Goal: Information Seeking & Learning: Learn about a topic

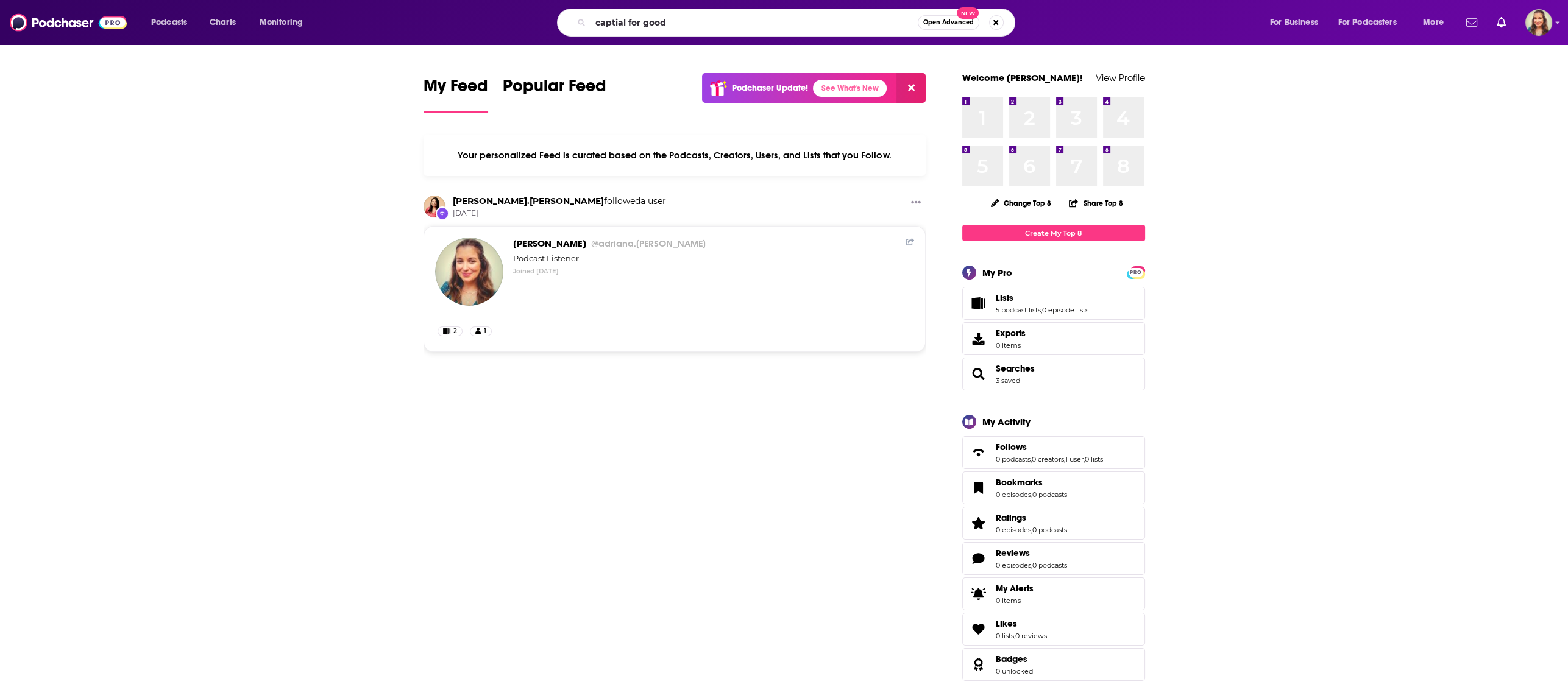
type input "captial for good"
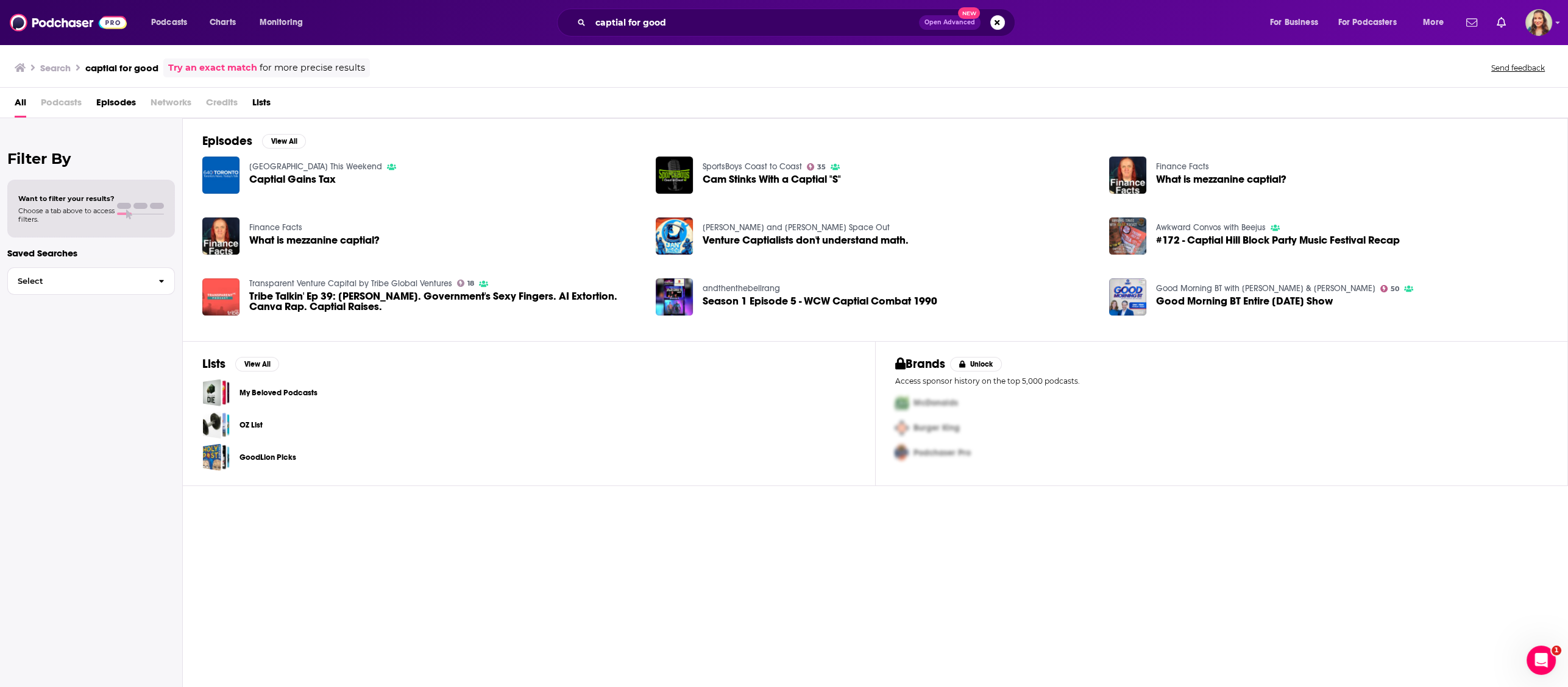
click at [681, 36] on div "captial for good Open Advanced New" at bounding box center [786, 22] width 458 height 28
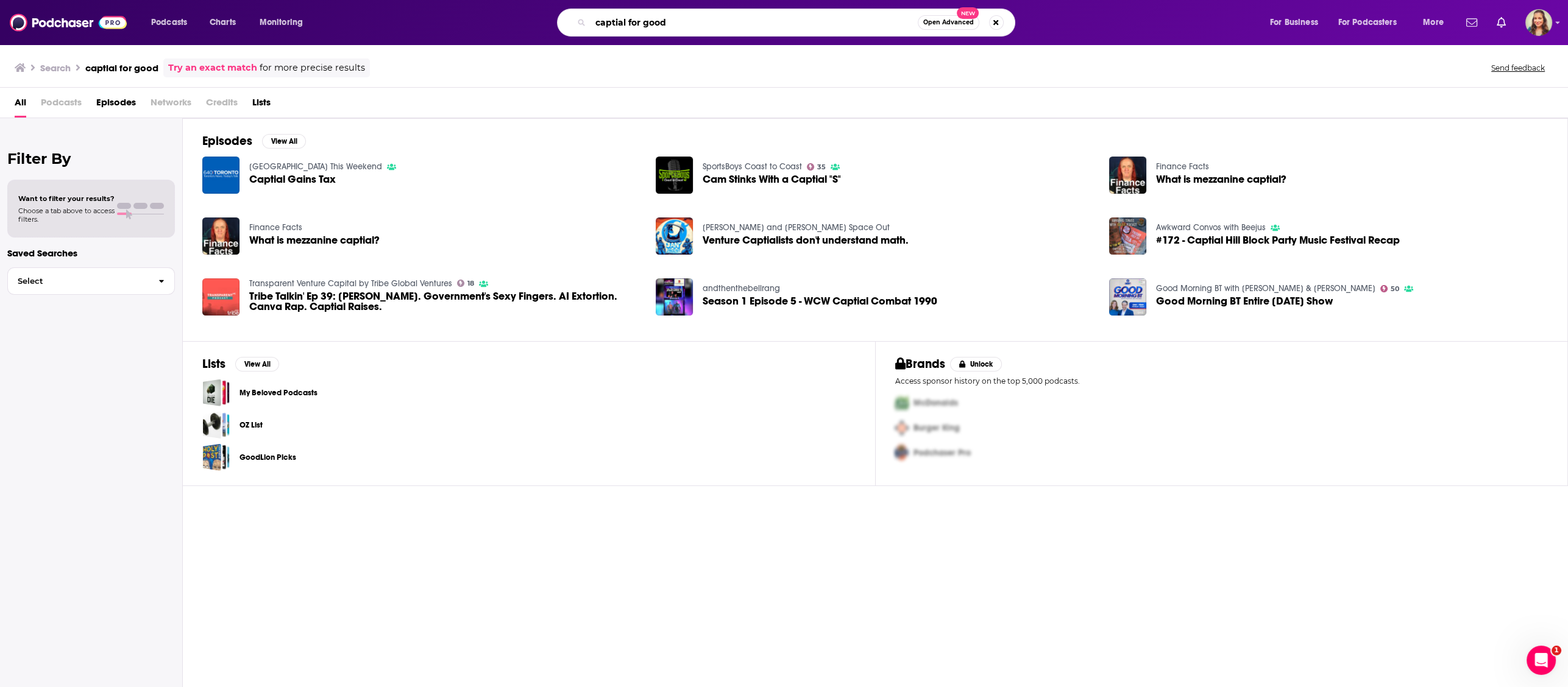
drag, startPoint x: 683, startPoint y: 27, endPoint x: 584, endPoint y: 23, distance: 99.1
click at [590, 23] on input "captial for good" at bounding box center [754, 23] width 327 height 20
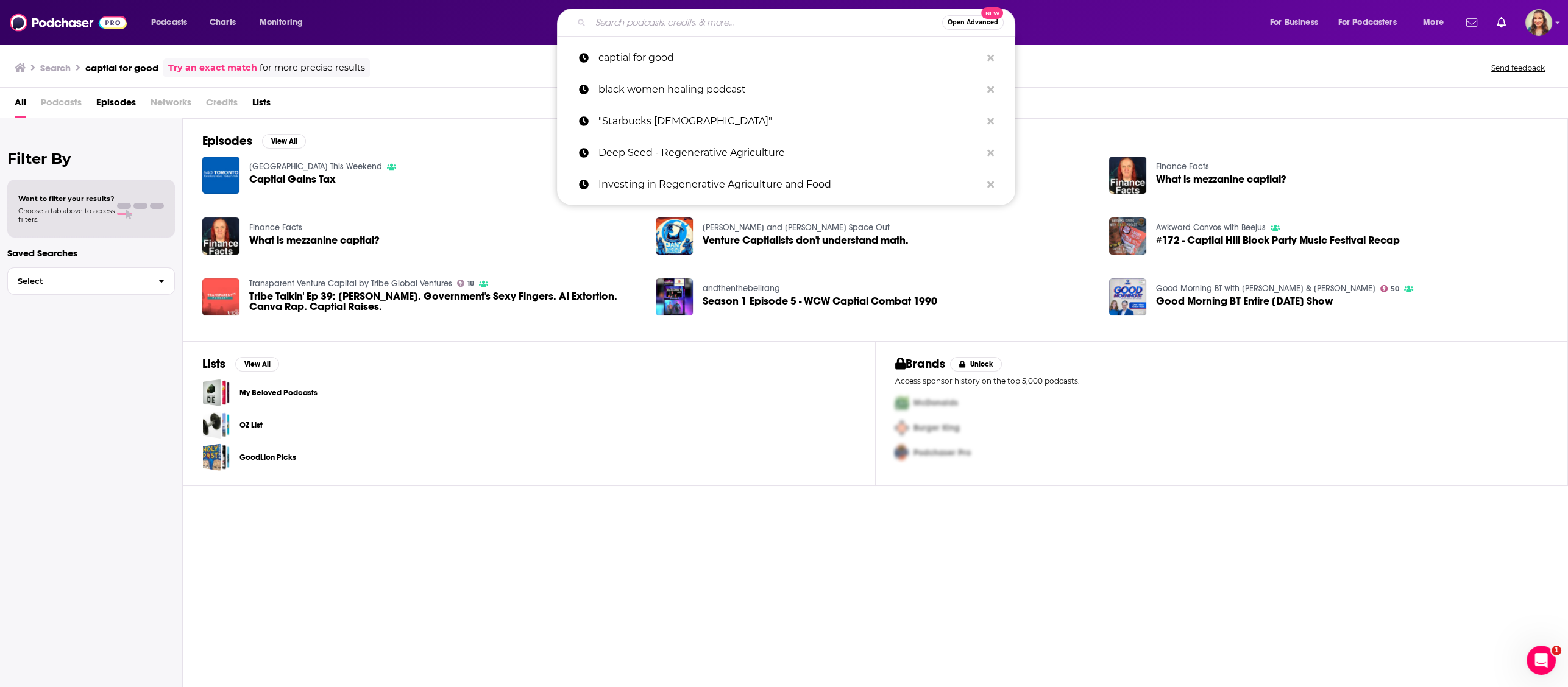
paste input "Search podcasts, credits, & more..."
click at [612, 23] on input "Search podcasts, credits, & more..." at bounding box center [766, 23] width 352 height 20
paste input "Capital for Good,"
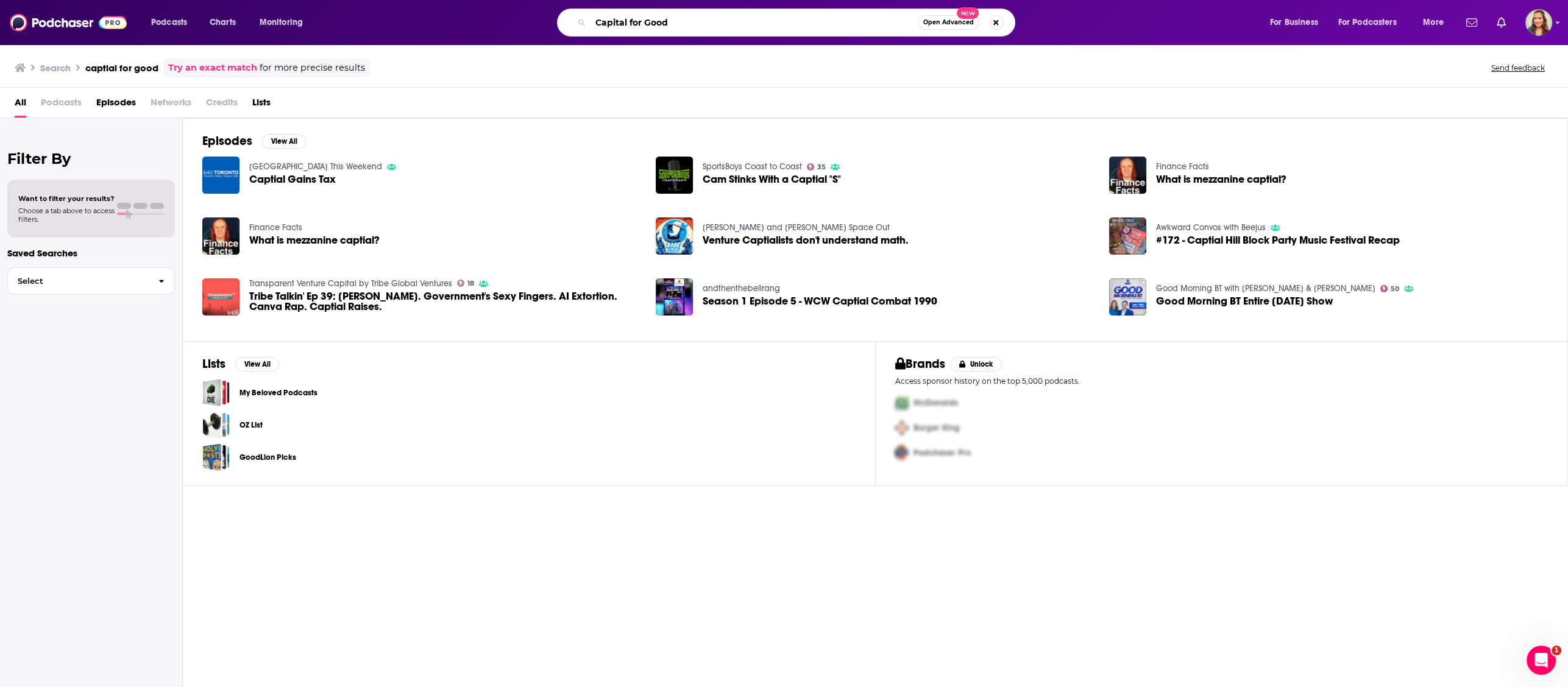
type input "Capital for Good"
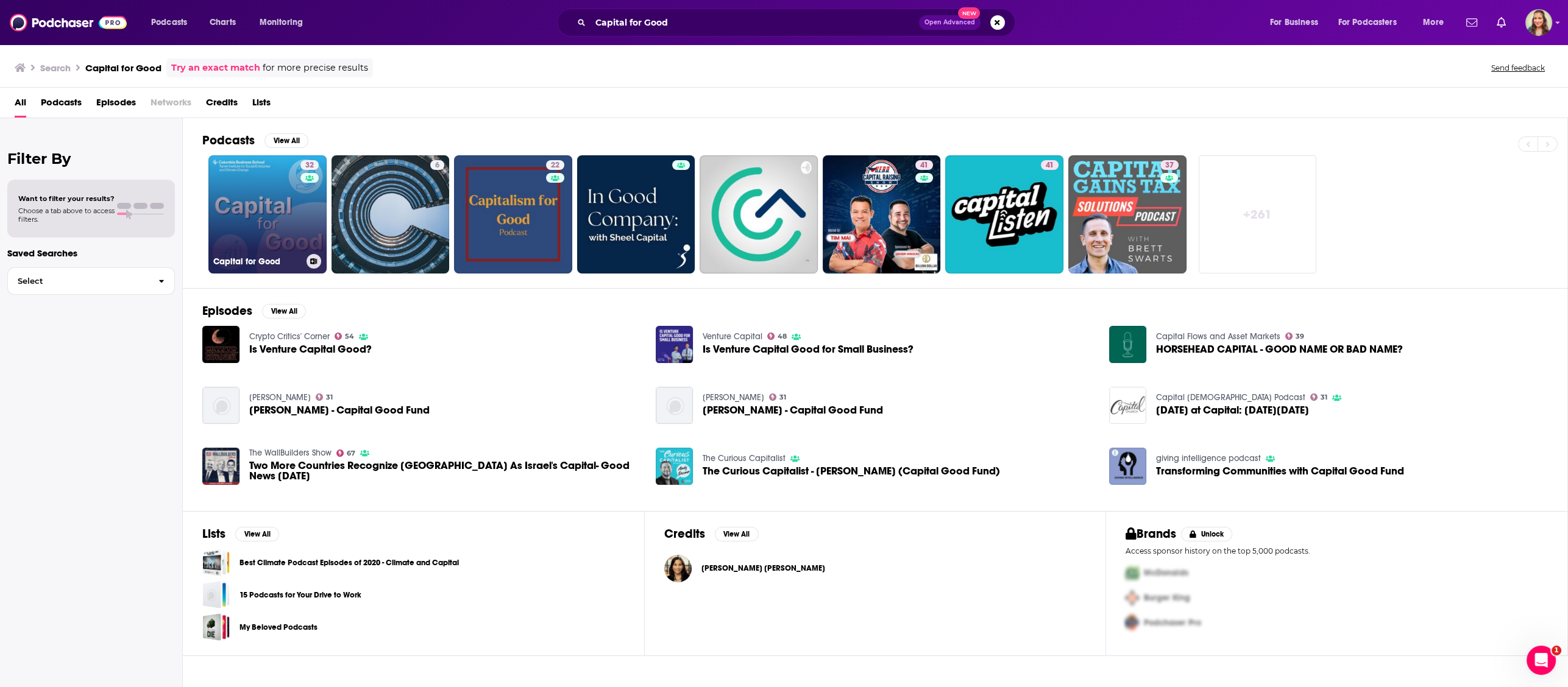
click at [296, 228] on link "32 Capital for Good" at bounding box center [267, 214] width 118 height 118
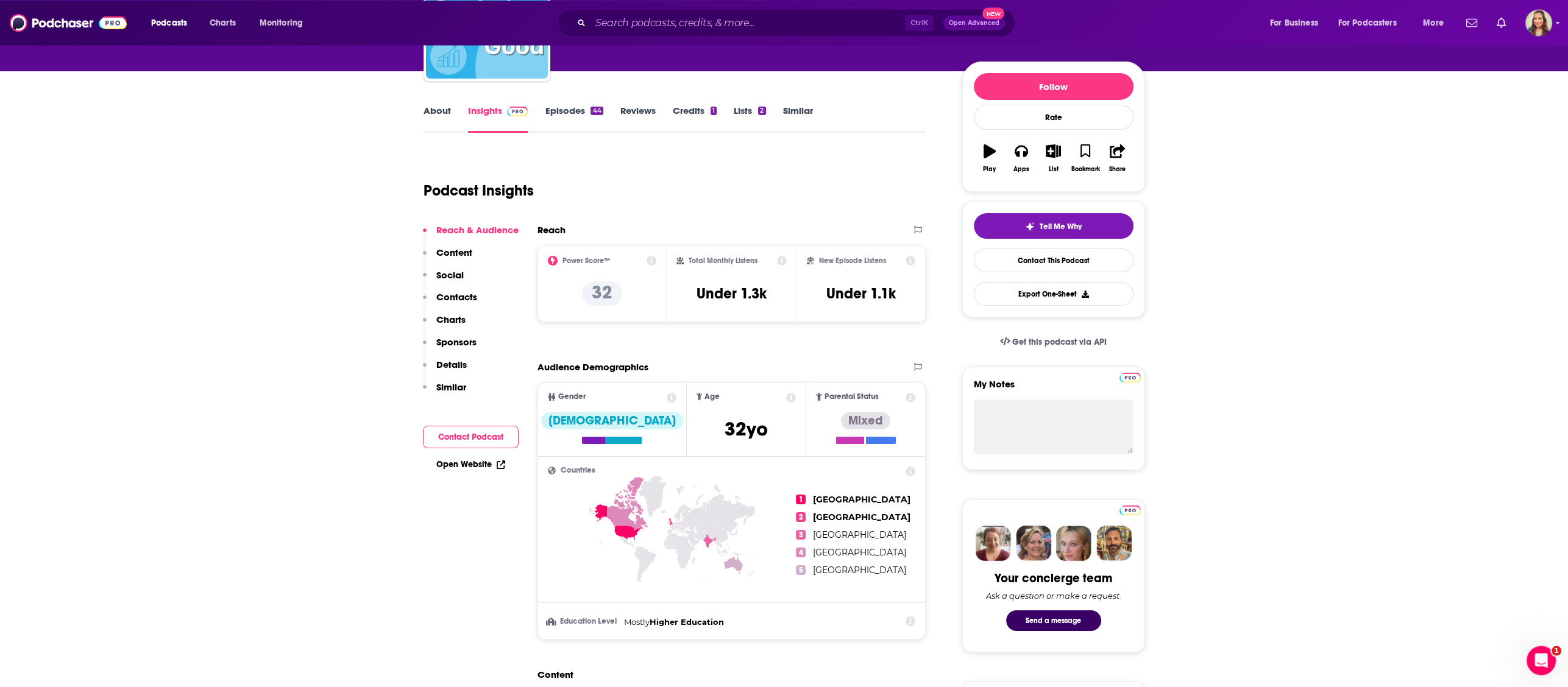
scroll to position [146, 0]
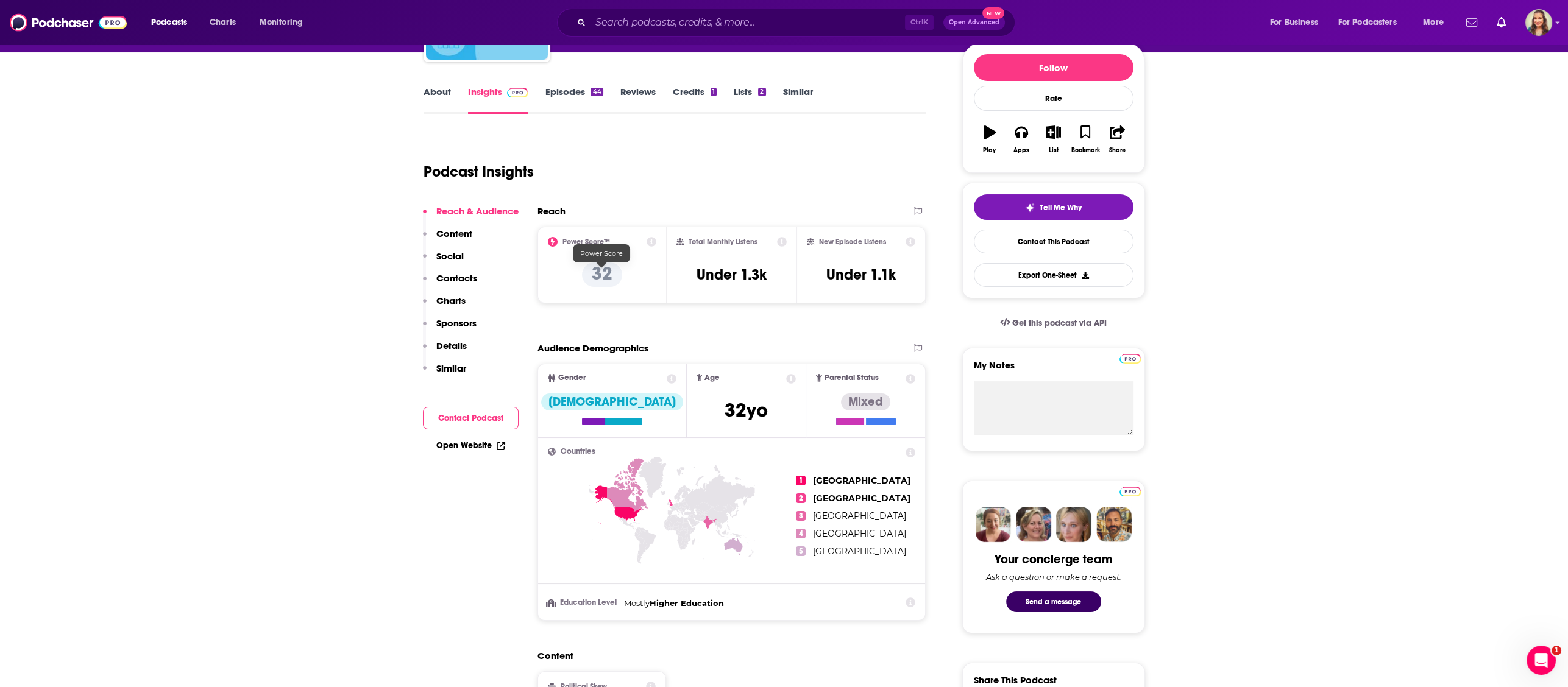
click at [597, 276] on p "32" at bounding box center [602, 274] width 40 height 24
drag, startPoint x: 688, startPoint y: 280, endPoint x: 766, endPoint y: 278, distance: 78.0
click at [766, 278] on div "Total Monthly Listens Under 1.3k" at bounding box center [731, 265] width 110 height 56
click at [760, 208] on div "Reach" at bounding box center [719, 211] width 363 height 12
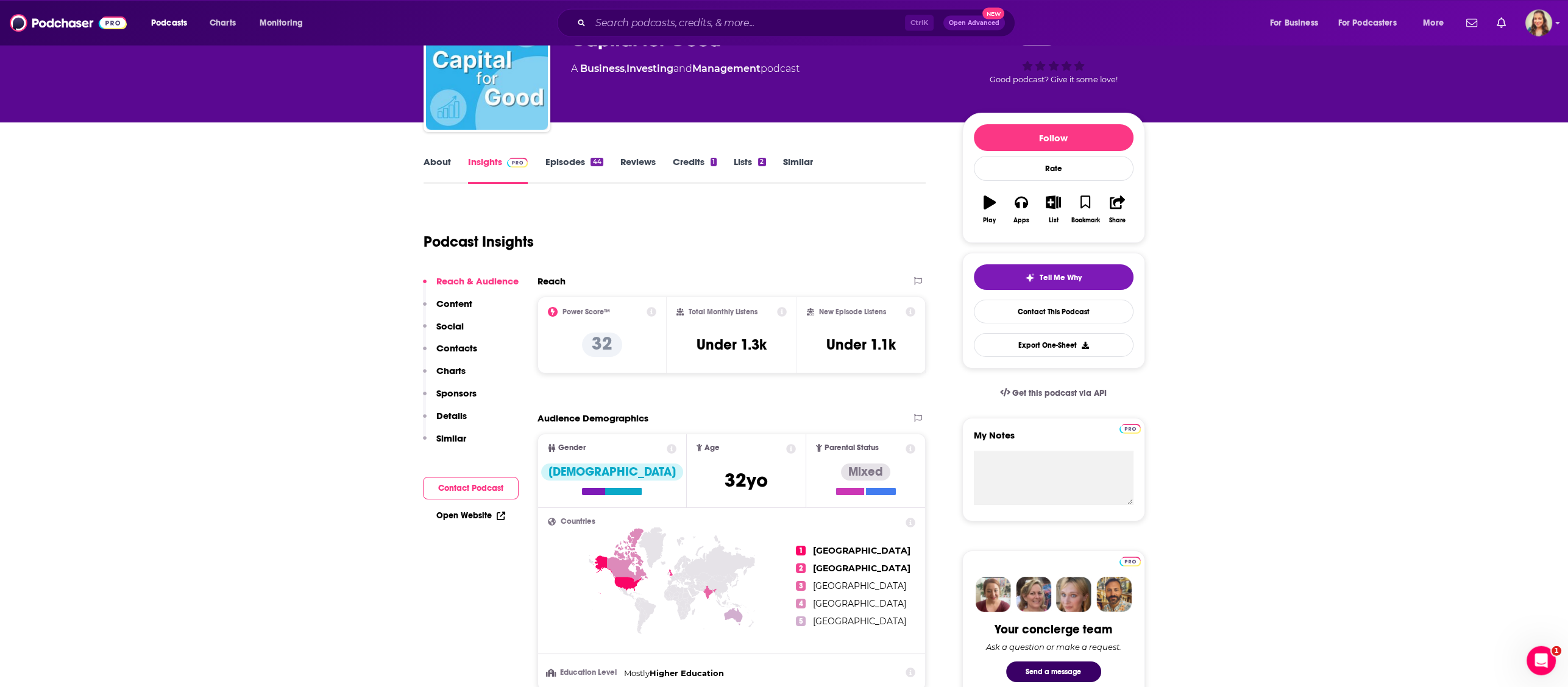
scroll to position [73, 0]
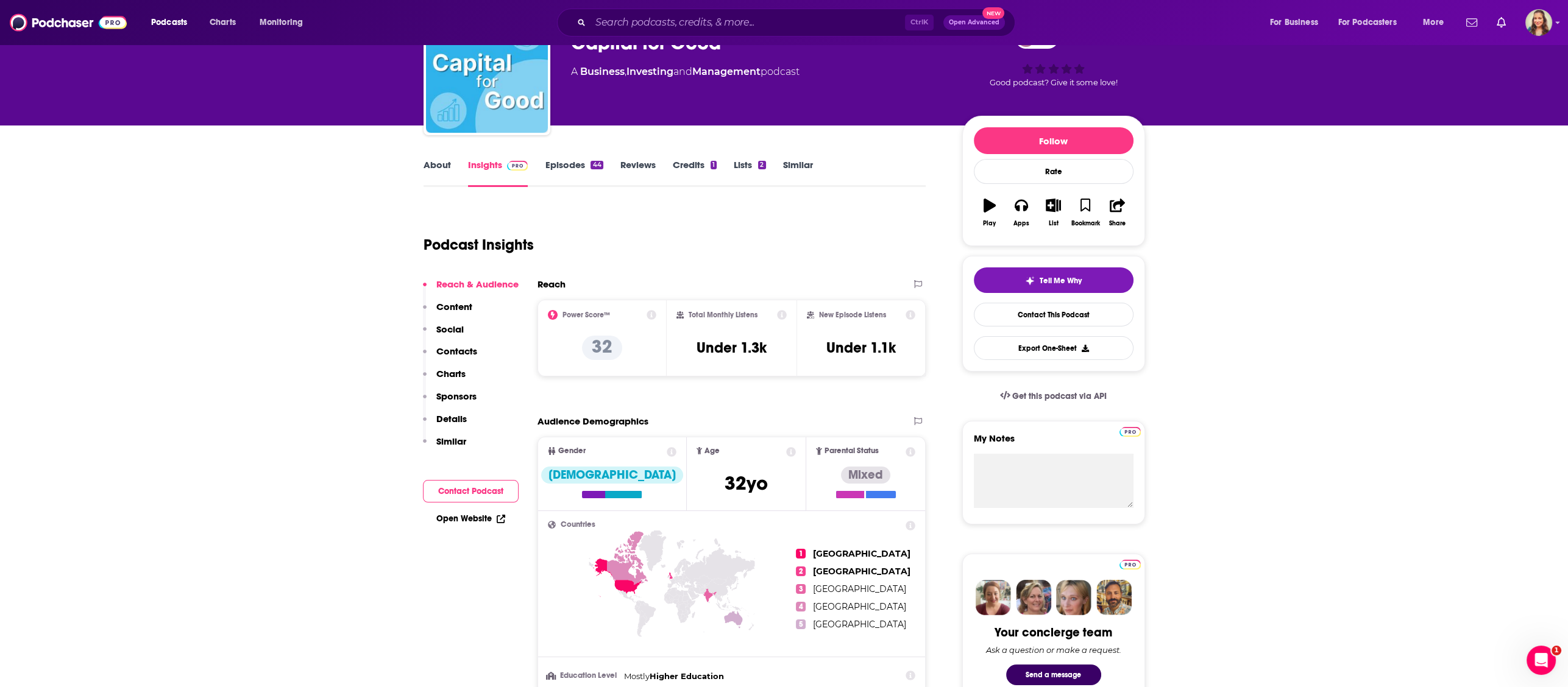
click at [569, 165] on link "Episodes 44" at bounding box center [573, 173] width 58 height 28
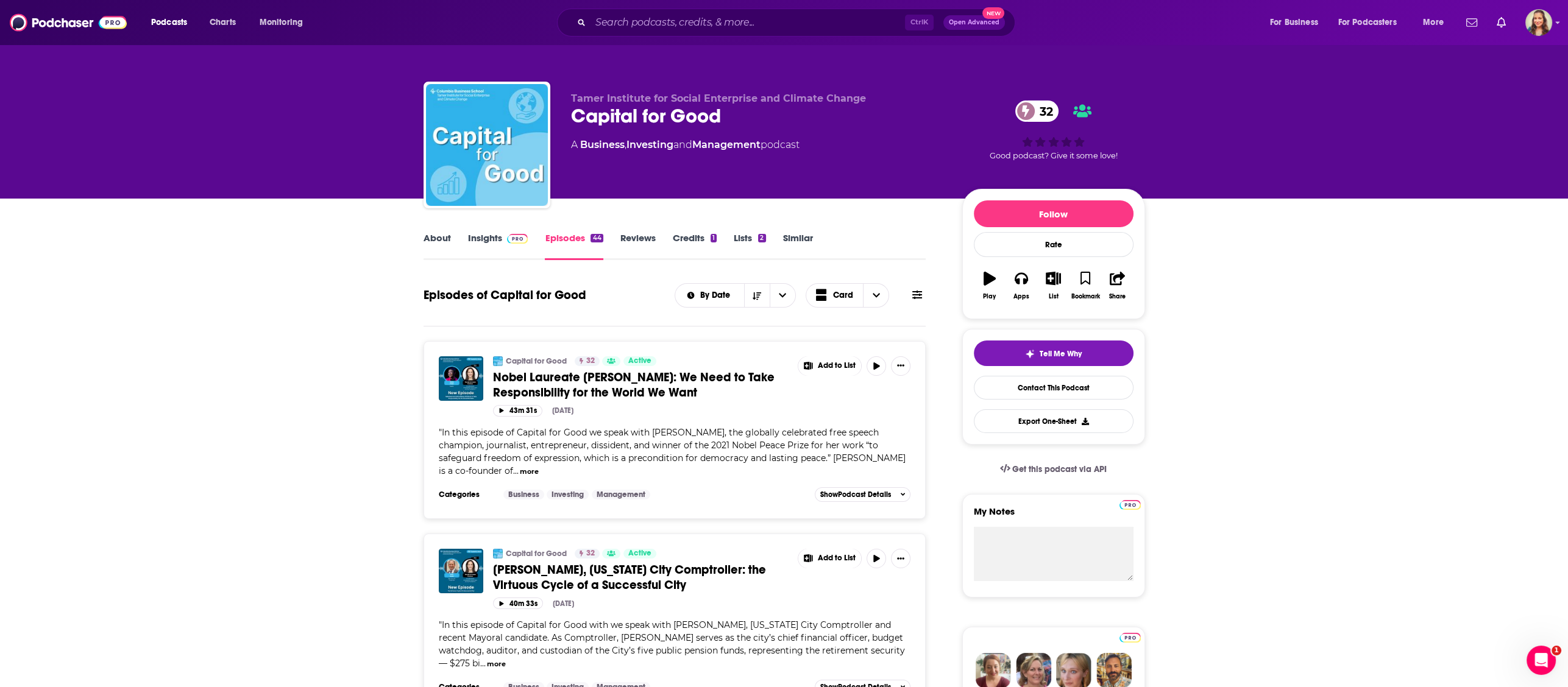
click at [649, 240] on link "Reviews" at bounding box center [638, 245] width 35 height 28
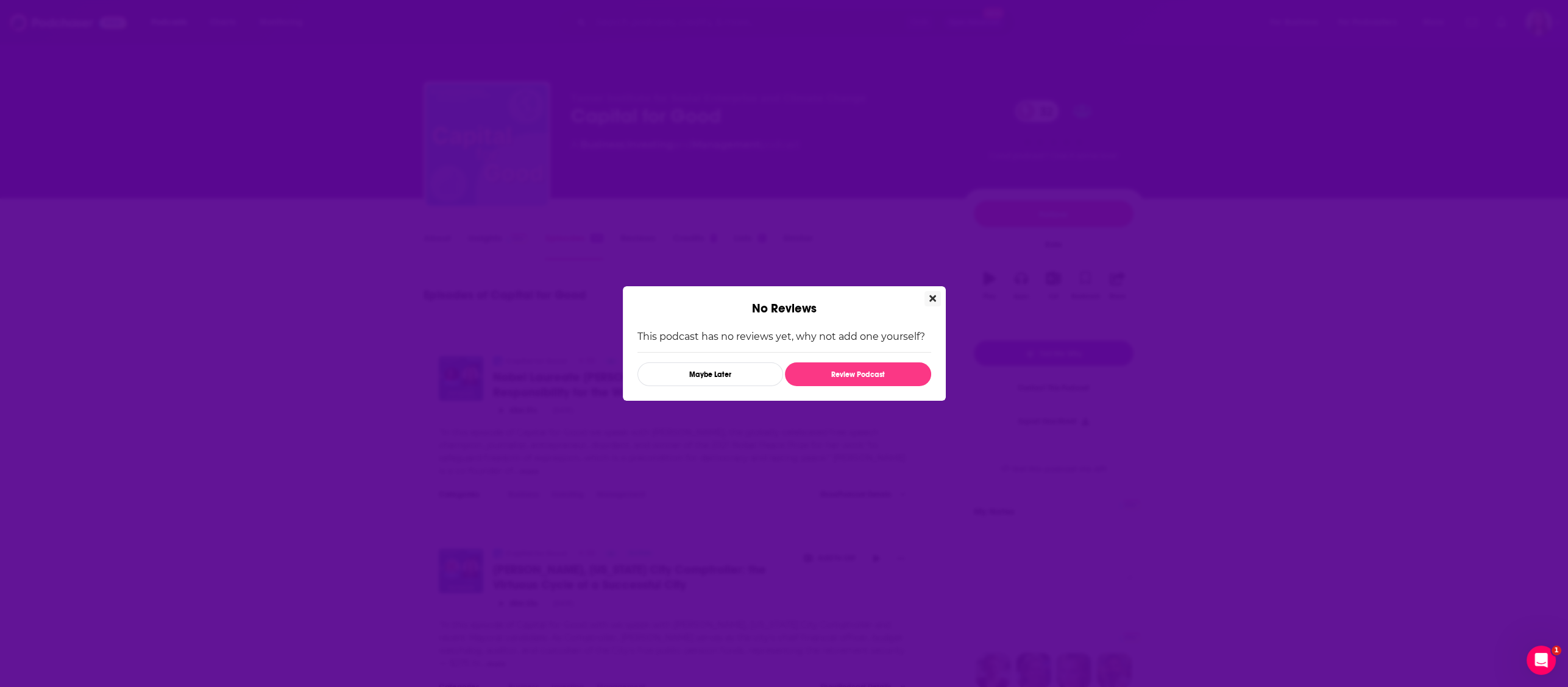
click at [927, 302] on button "Close" at bounding box center [932, 298] width 16 height 15
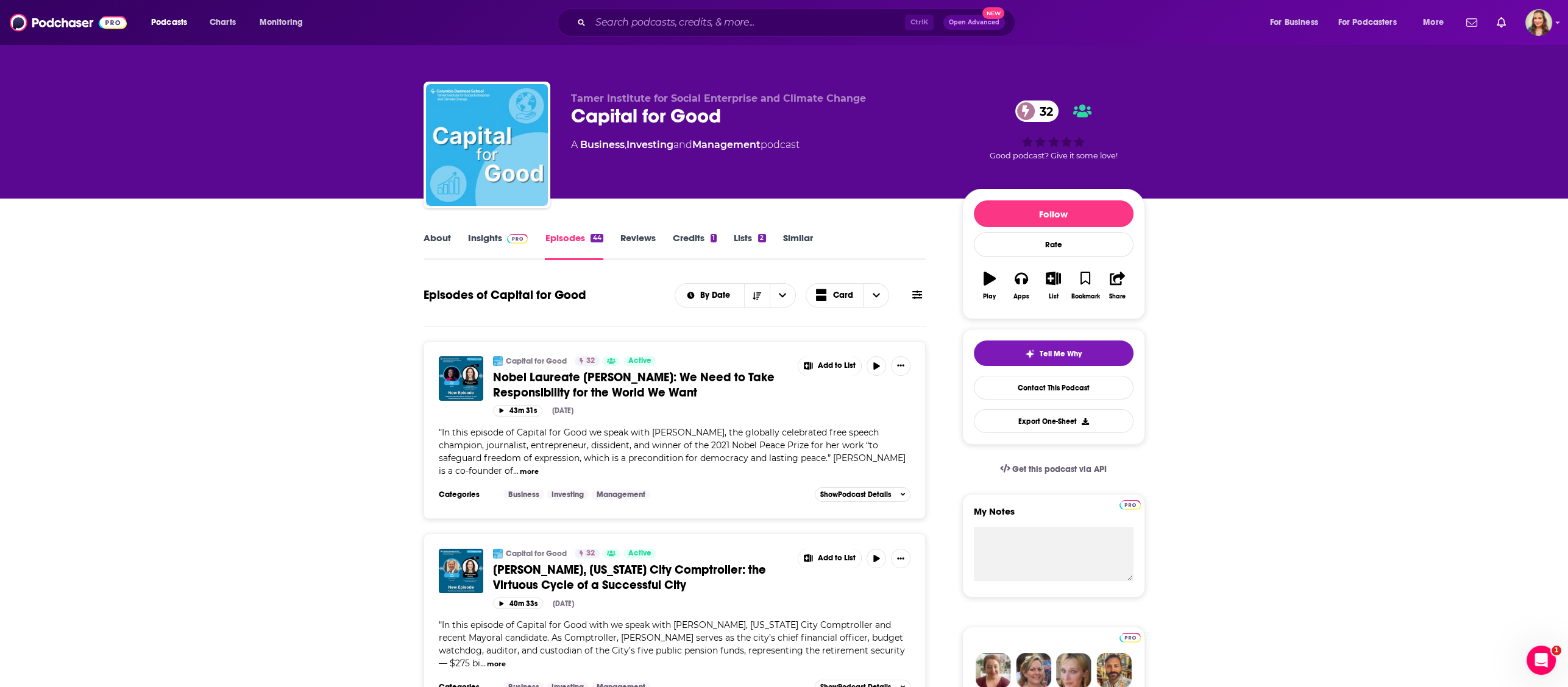
click at [752, 240] on link "Lists 2" at bounding box center [749, 245] width 32 height 28
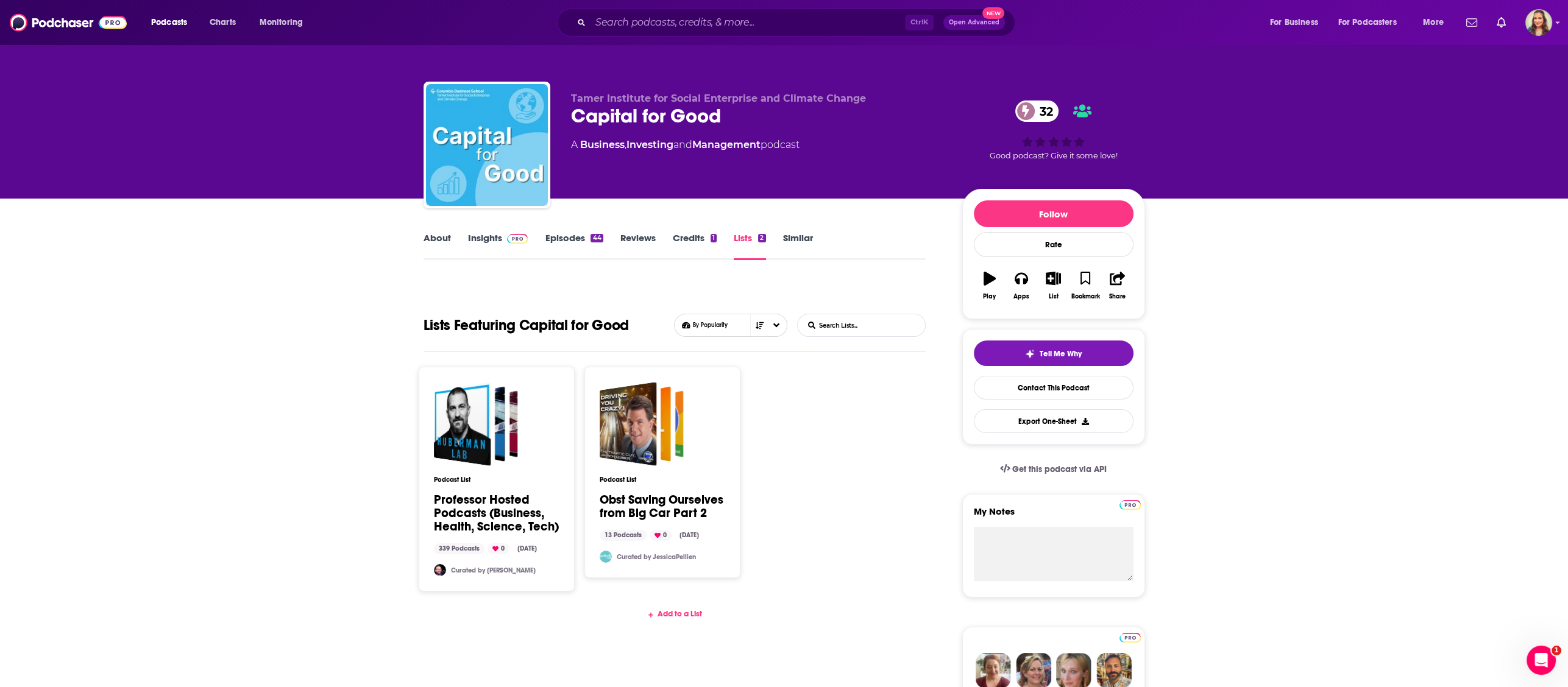
click at [679, 242] on link "Credits 1" at bounding box center [694, 245] width 44 height 28
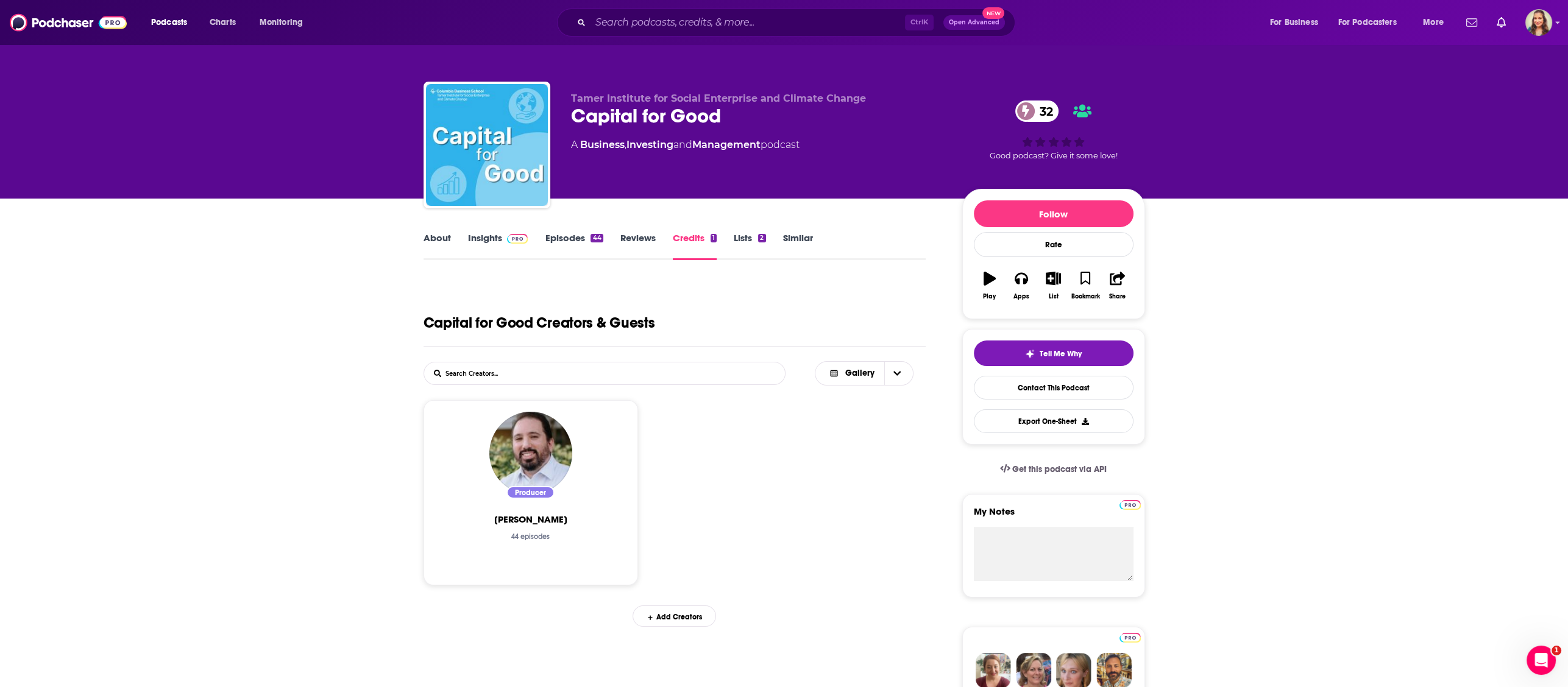
click at [439, 245] on link "About" at bounding box center [437, 245] width 27 height 28
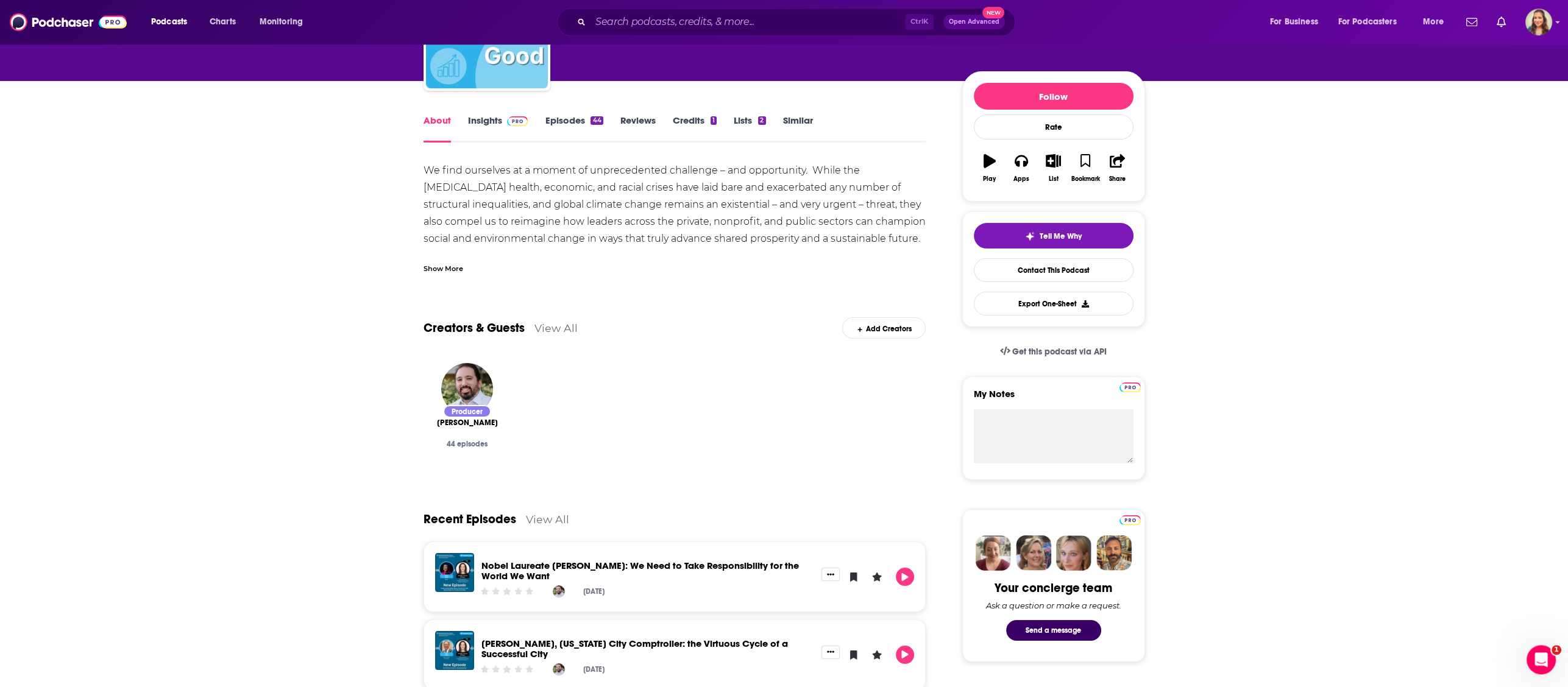
scroll to position [73, 0]
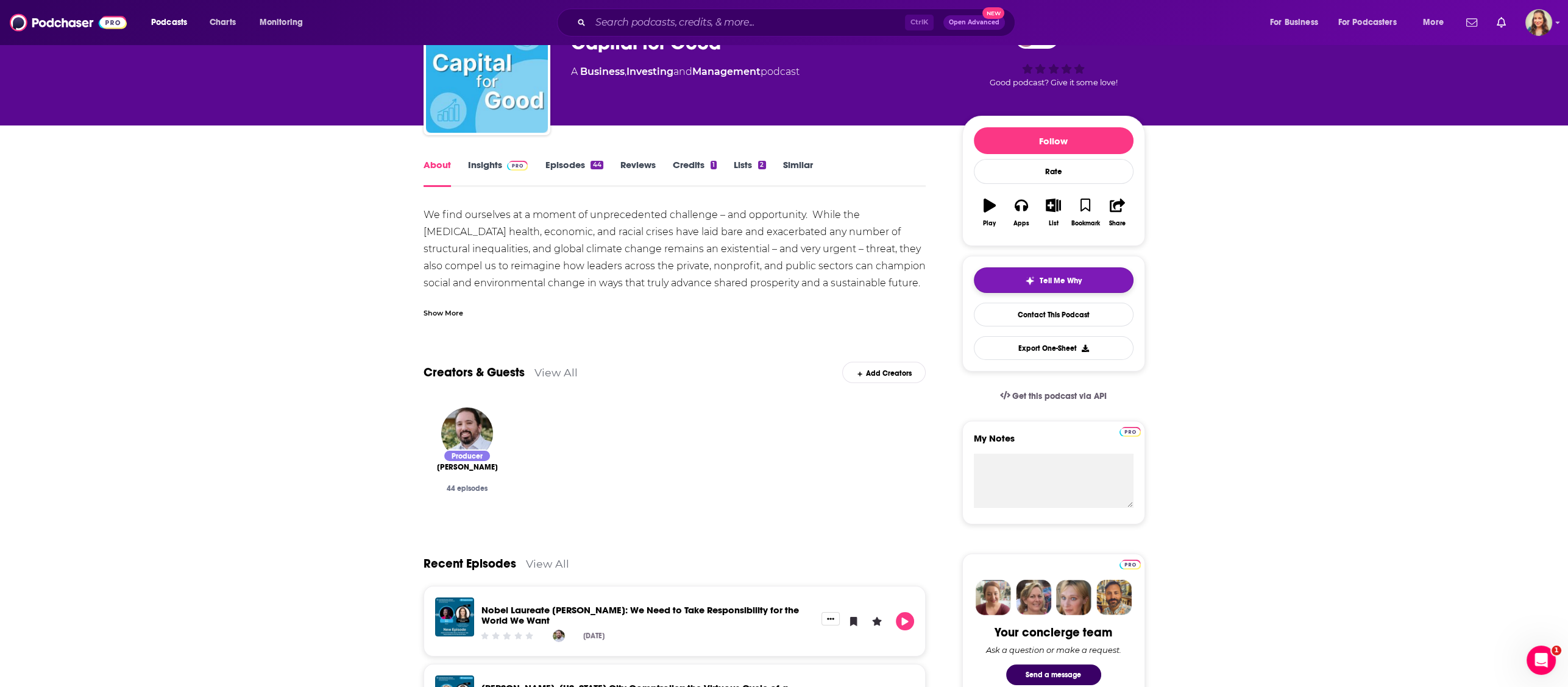
click at [1036, 286] on div "Tell Me Why" at bounding box center [1053, 281] width 57 height 10
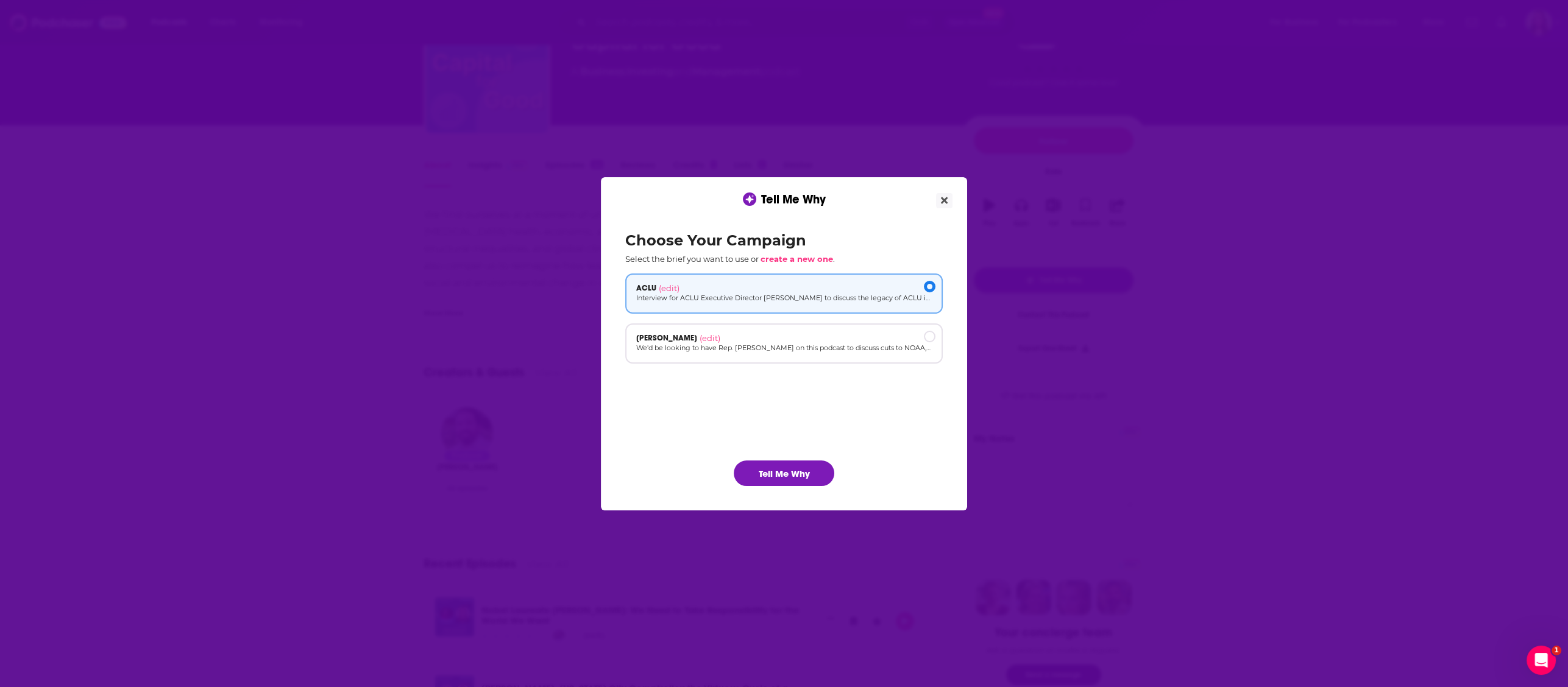
scroll to position [0, 0]
click at [943, 203] on icon "Close" at bounding box center [944, 200] width 7 height 10
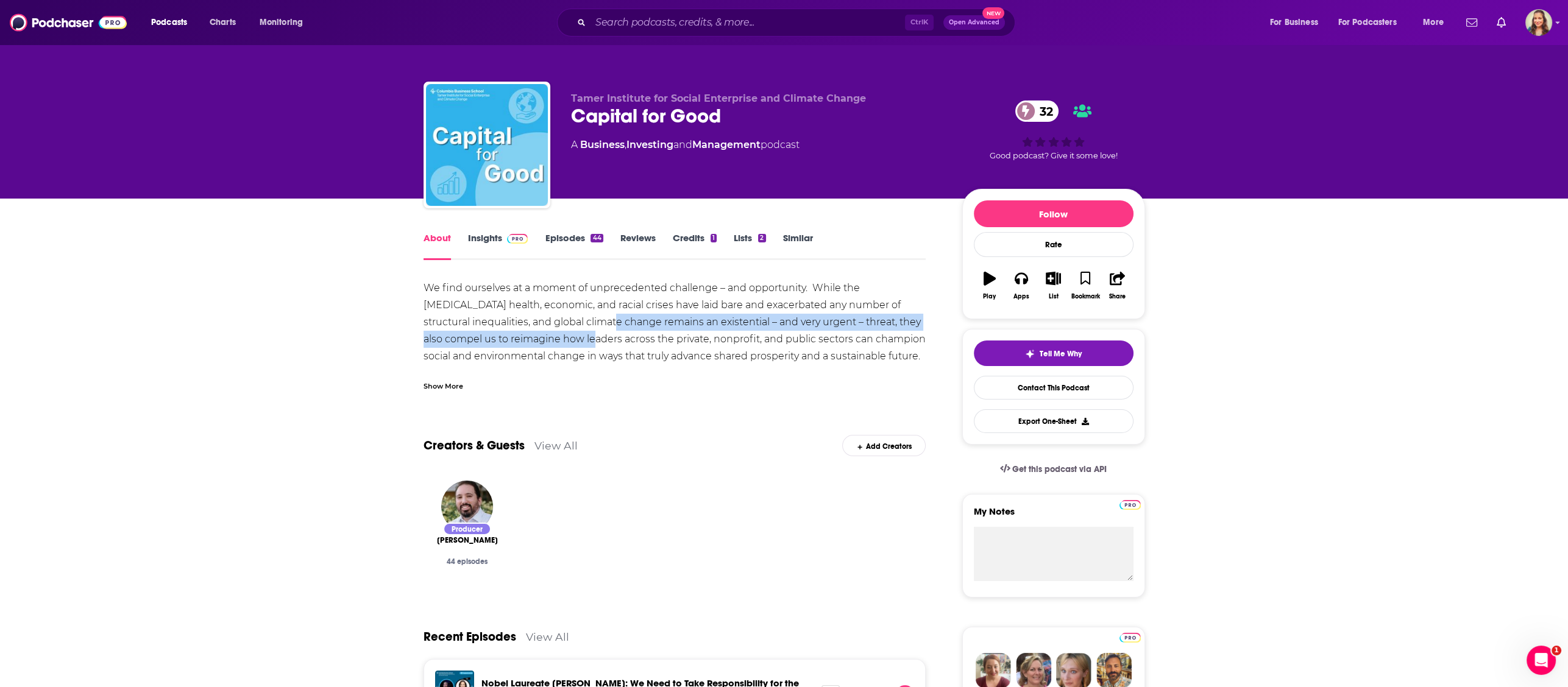
click at [537, 332] on div "We find ourselves at a moment of unprecedented challenge – and opportunity. Whi…" at bounding box center [675, 492] width 503 height 427
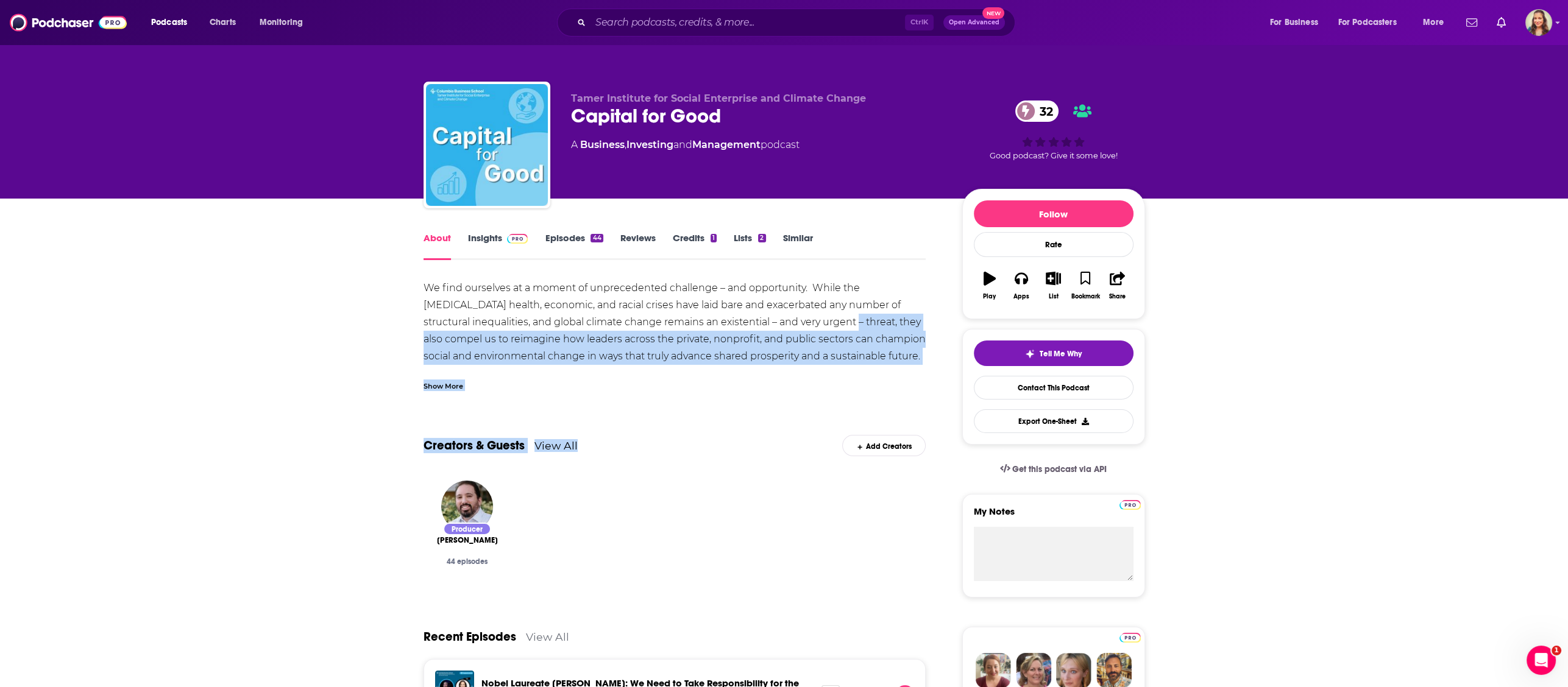
drag, startPoint x: 528, startPoint y: 295, endPoint x: 605, endPoint y: 340, distance: 89.2
click at [431, 389] on div "Show More" at bounding box center [443, 386] width 40 height 12
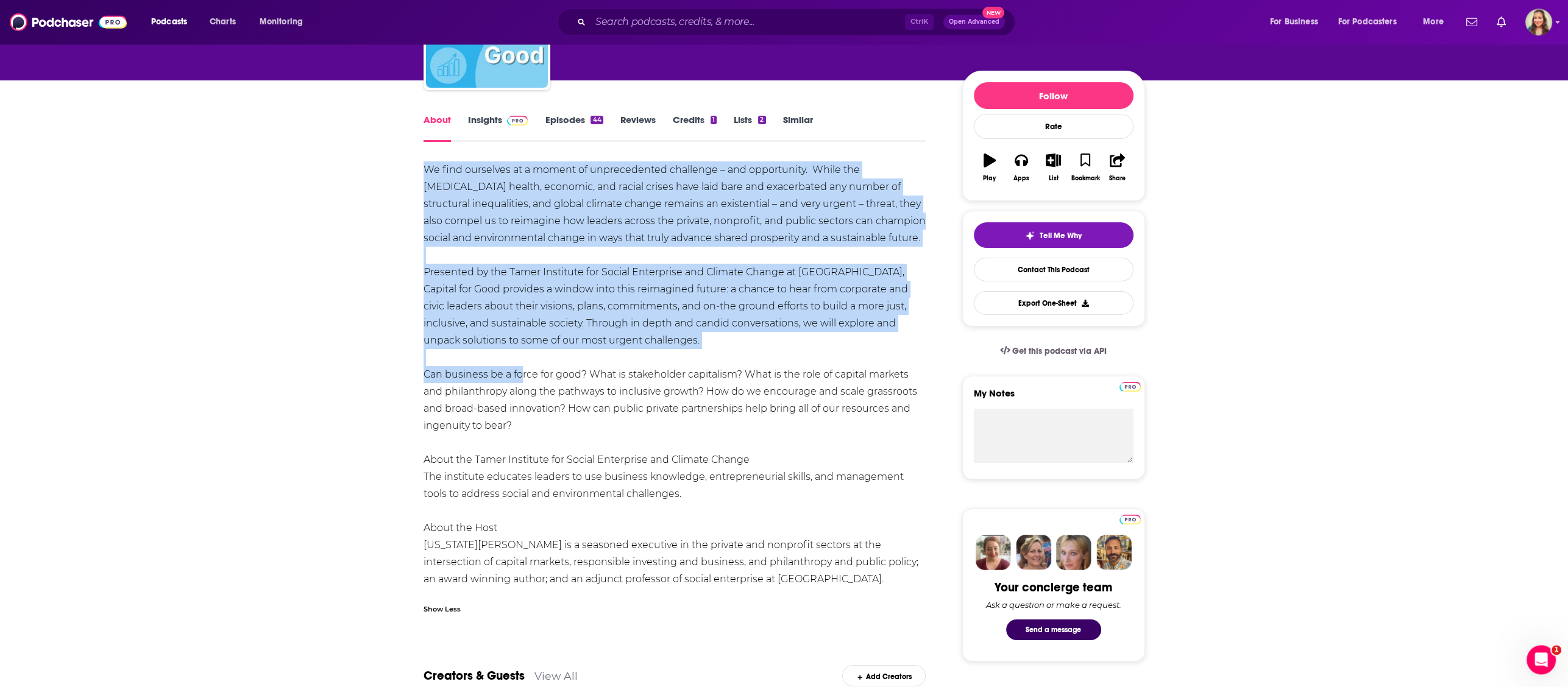
scroll to position [146, 0]
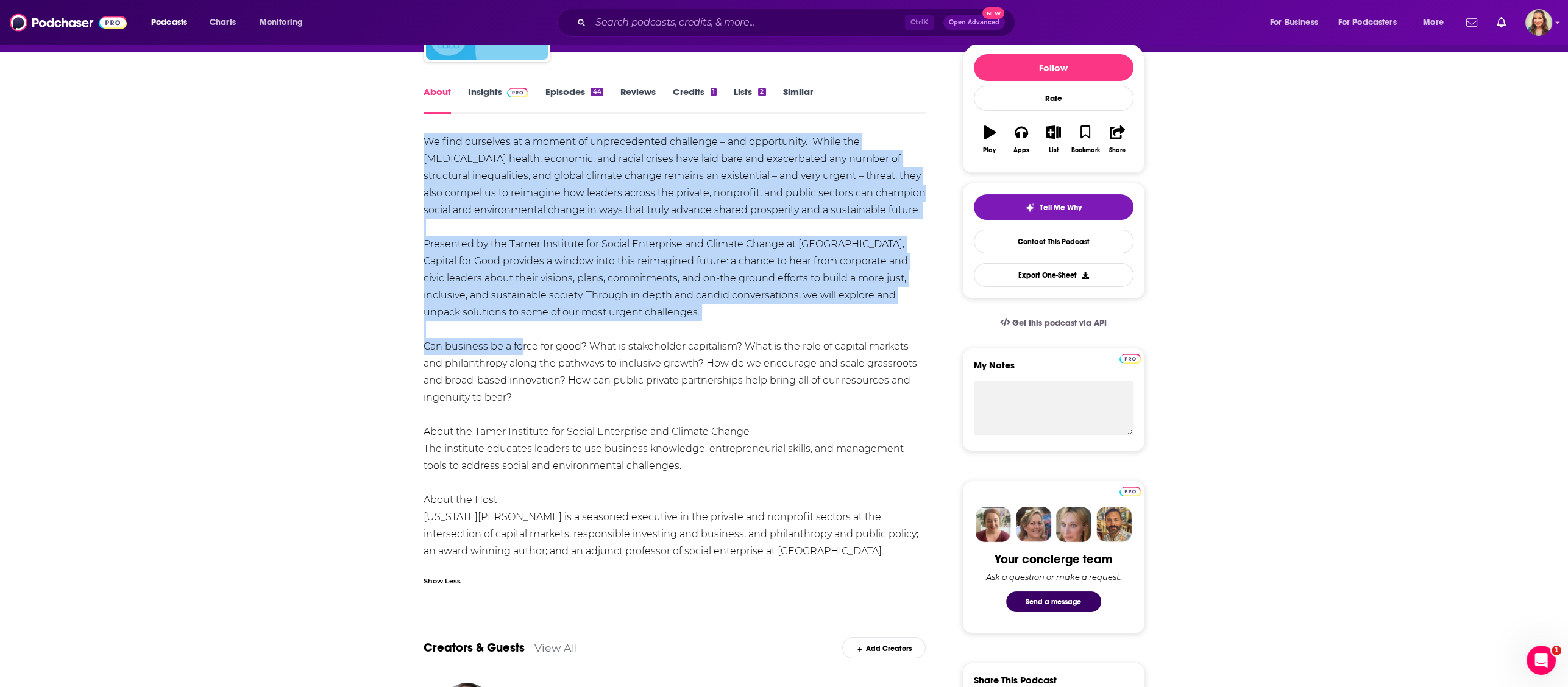
drag, startPoint x: 428, startPoint y: 292, endPoint x: 892, endPoint y: 544, distance: 528.0
click at [905, 550] on div "We find ourselves at a moment of unprecedented challenge – and opportunity. Whi…" at bounding box center [675, 346] width 503 height 427
copy div "Lo ipsu dolorsita co a elitse do eiusmodtempor incididun – utl etdoloremag. Ali…"
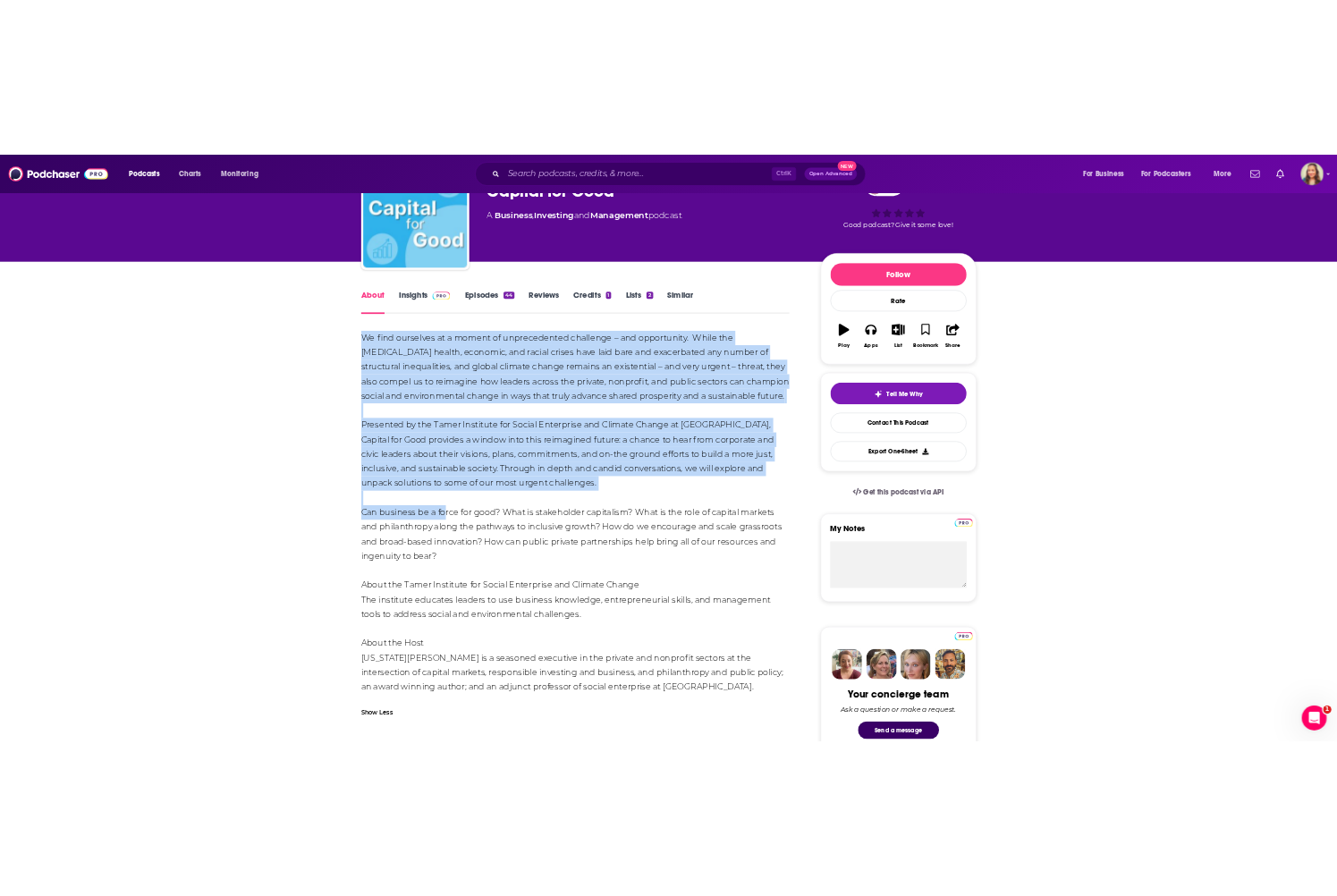
scroll to position [190, 0]
